Goal: Task Accomplishment & Management: Complete application form

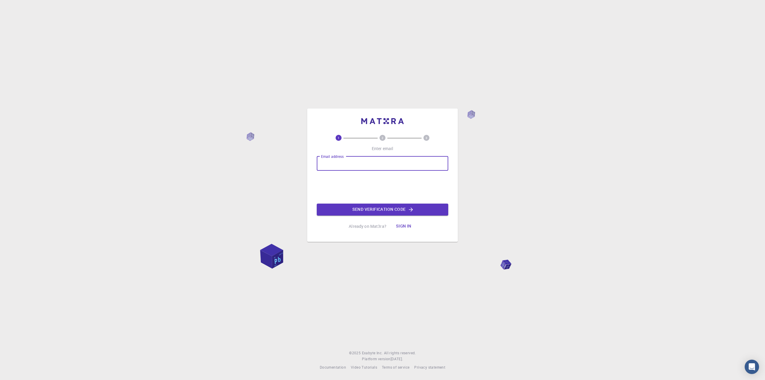
type input "[EMAIL_ADDRESS][DOMAIN_NAME]"
click at [378, 207] on button "Send verification code" at bounding box center [382, 209] width 131 height 12
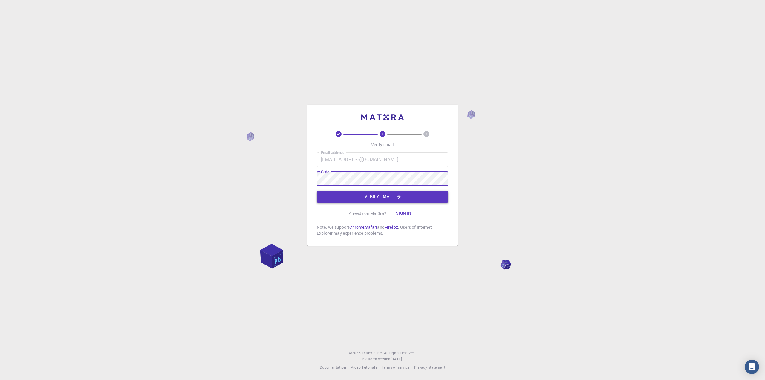
click at [377, 196] on button "Verify email" at bounding box center [382, 197] width 131 height 12
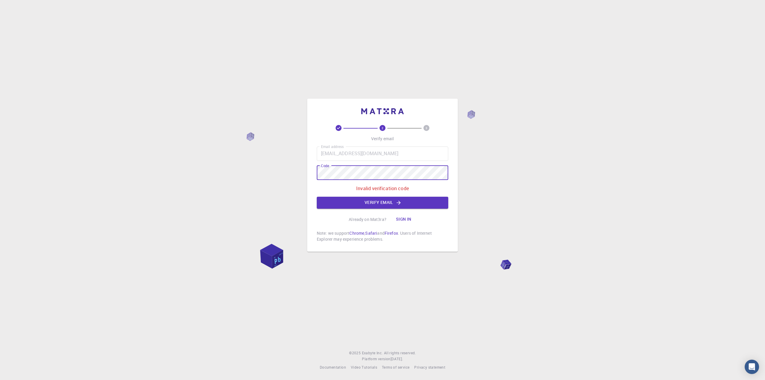
click at [308, 173] on div "2 3 Verify email Email address [EMAIL_ADDRESS][DOMAIN_NAME] Email address Code …" at bounding box center [382, 175] width 151 height 153
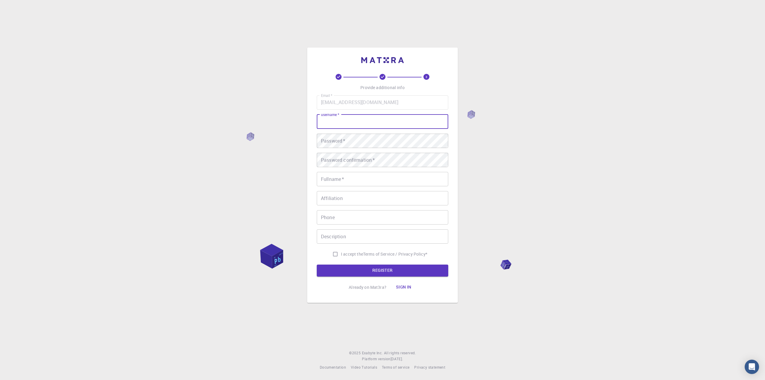
click at [360, 120] on input "username   *" at bounding box center [382, 121] width 131 height 14
